Goal: Task Accomplishment & Management: Use online tool/utility

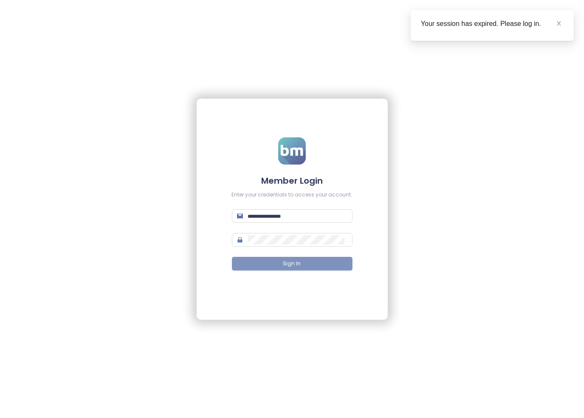
type input "**********"
click at [285, 260] on span "Sign In" at bounding box center [292, 264] width 18 height 8
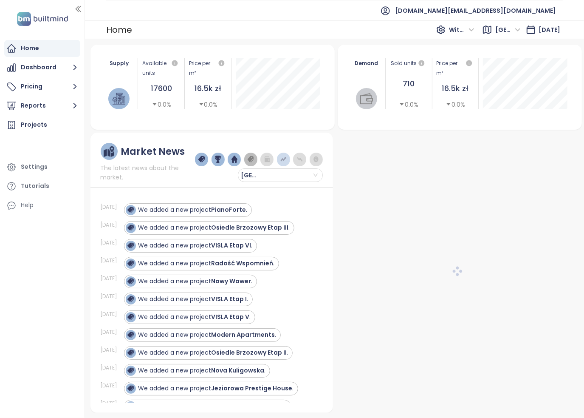
click at [497, 28] on span "[GEOGRAPHIC_DATA]" at bounding box center [507, 29] width 25 height 13
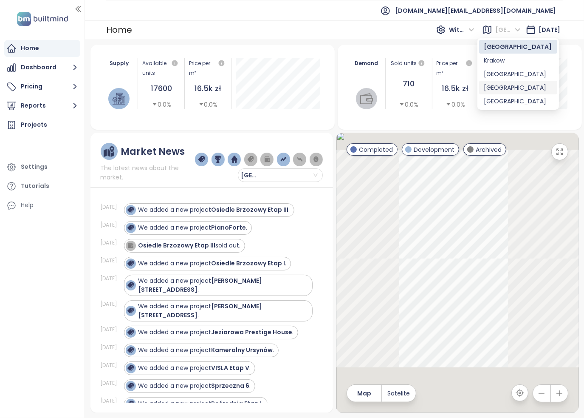
click at [502, 88] on div "[GEOGRAPHIC_DATA]" at bounding box center [518, 87] width 68 height 9
